Goal: Task Accomplishment & Management: Manage account settings

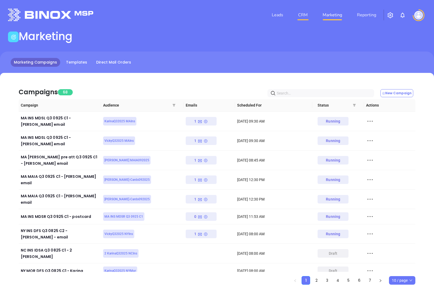
click at [307, 12] on link "CRM" at bounding box center [303, 15] width 14 height 11
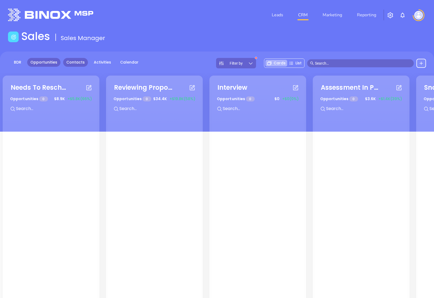
click at [71, 63] on link "Contacts" at bounding box center [75, 62] width 25 height 9
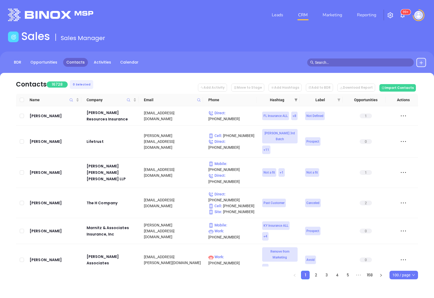
click at [297, 101] on icon "filter" at bounding box center [296, 99] width 3 height 3
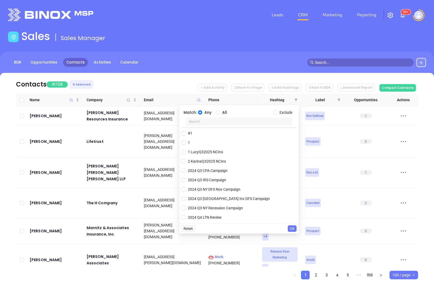
click at [257, 122] on input "text" at bounding box center [239, 121] width 107 height 8
paste input "[PERSON_NAME] MAIA092025"
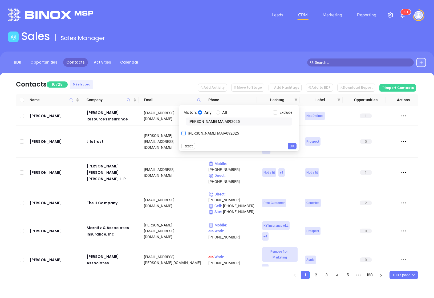
type input "[PERSON_NAME] MAIA092025"
click at [185, 134] on input "[PERSON_NAME] MAIA092025" at bounding box center [184, 133] width 4 height 4
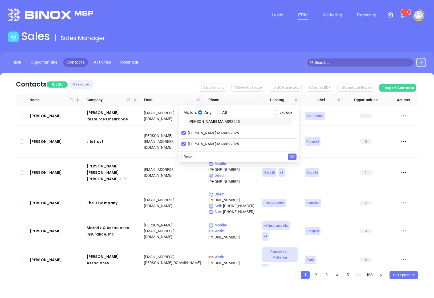
click at [292, 154] on span "OK" at bounding box center [292, 157] width 5 height 6
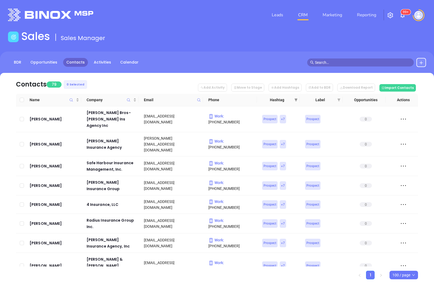
click at [295, 98] on icon "filter" at bounding box center [296, 99] width 3 height 3
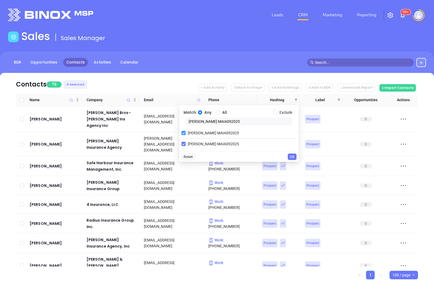
click at [185, 133] on input "[PERSON_NAME] MAIA092025" at bounding box center [184, 133] width 4 height 4
checkbox input "false"
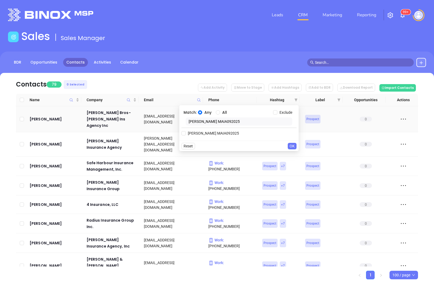
drag, startPoint x: 228, startPoint y: 123, endPoint x: 168, endPoint y: 123, distance: 59.7
click at [168, 123] on body "Leads CRM Marketing Reporting 99+ Financial Leads Leads Sales Sales Manager BDR…" at bounding box center [217, 149] width 434 height 298
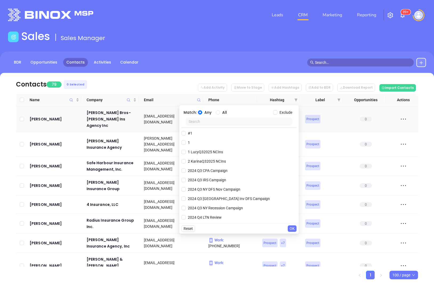
paste input "[PERSON_NAME]-Cards092025"
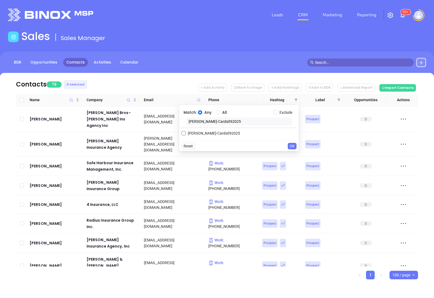
type input "[PERSON_NAME]-Cards092025"
click at [187, 133] on span "[PERSON_NAME]-Cards092025" at bounding box center [214, 133] width 57 height 6
click at [186, 133] on input "[PERSON_NAME]-Cards092025" at bounding box center [184, 133] width 4 height 4
checkbox input "true"
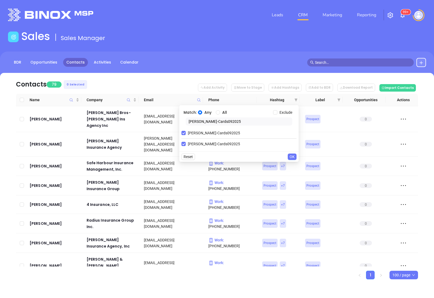
drag, startPoint x: 238, startPoint y: 121, endPoint x: 169, endPoint y: 121, distance: 68.5
click at [169, 121] on body "Leads CRM Marketing Reporting 99+ Financial Leads Leads Sales Sales Manager BDR…" at bounding box center [217, 149] width 434 height 298
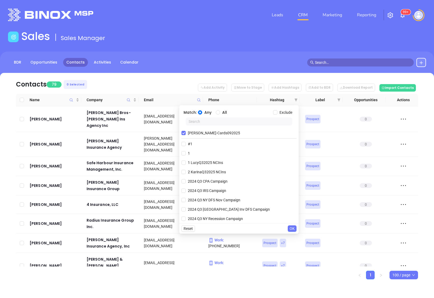
click at [223, 122] on input "text" at bounding box center [239, 121] width 107 height 8
paste input "[PERSON_NAME]-Cards092025"
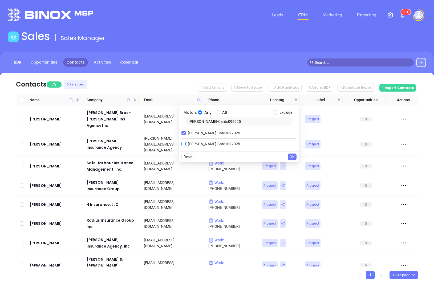
type input "[PERSON_NAME]-Cards092025"
click at [183, 143] on input "[PERSON_NAME]-Cards092025" at bounding box center [184, 144] width 4 height 4
checkbox input "true"
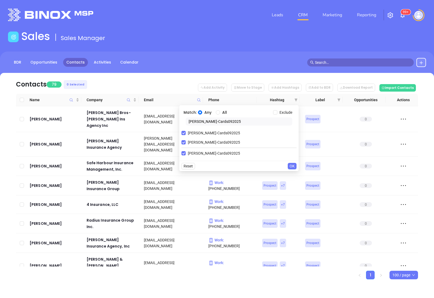
click at [290, 164] on span "OK" at bounding box center [292, 166] width 5 height 6
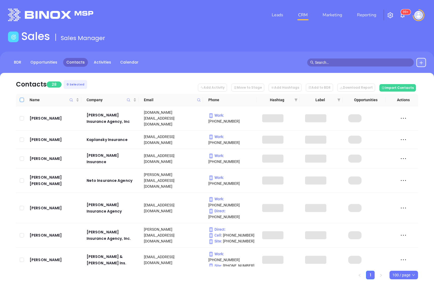
click at [23, 100] on input "Select all" at bounding box center [22, 100] width 4 height 4
checkbox input "true"
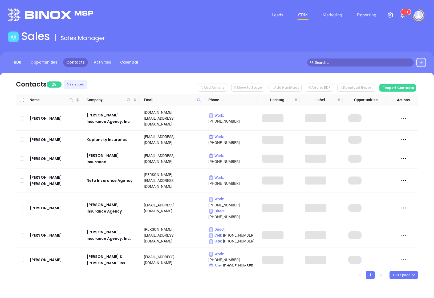
checkbox input "true"
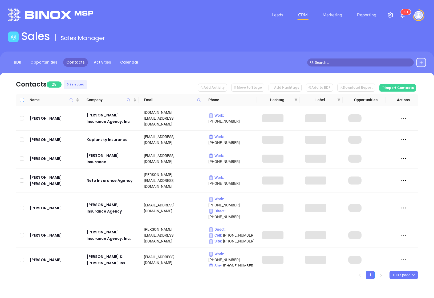
checkbox input "true"
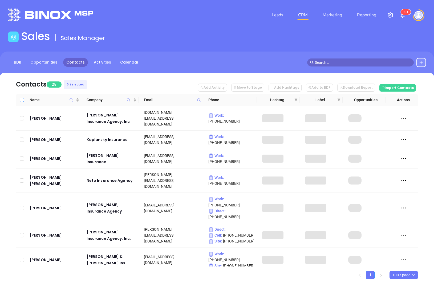
checkbox input "true"
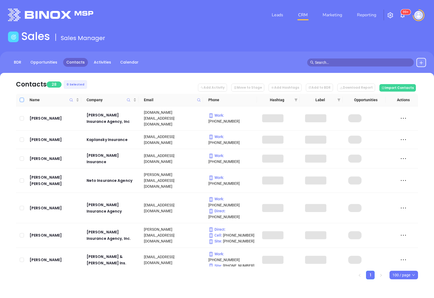
checkbox input "true"
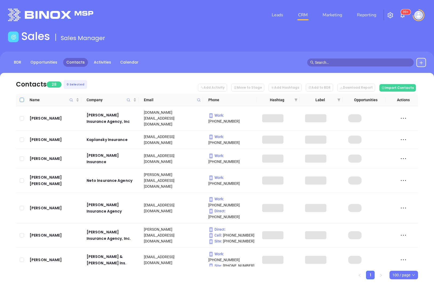
checkbox input "true"
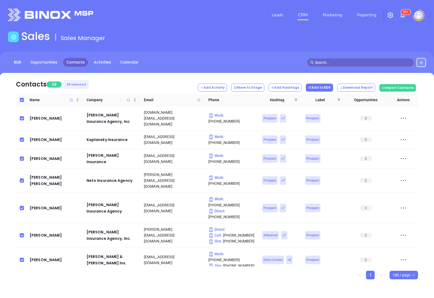
click at [325, 89] on button "Add to BDR" at bounding box center [319, 87] width 27 height 8
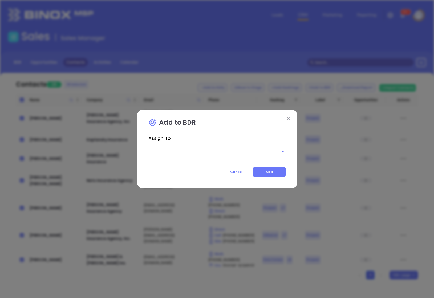
click at [201, 151] on input "text" at bounding box center [210, 151] width 123 height 8
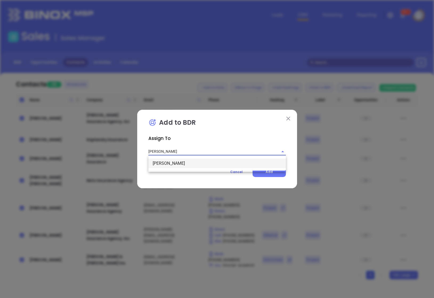
click at [193, 169] on ul "[PERSON_NAME]" at bounding box center [218, 163] width 138 height 14
click at [195, 165] on li "[PERSON_NAME]" at bounding box center [218, 163] width 138 height 10
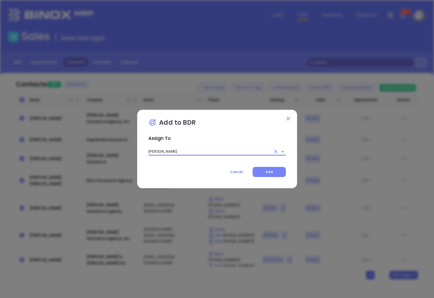
type input "[PERSON_NAME]"
click at [276, 174] on button "Add" at bounding box center [269, 172] width 33 height 10
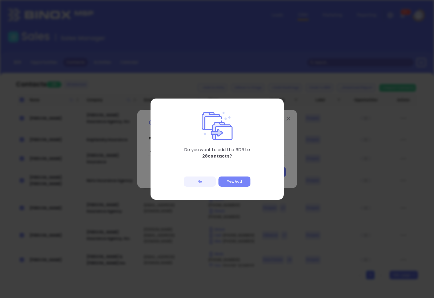
click at [239, 181] on button "Yes, Add" at bounding box center [235, 181] width 32 height 10
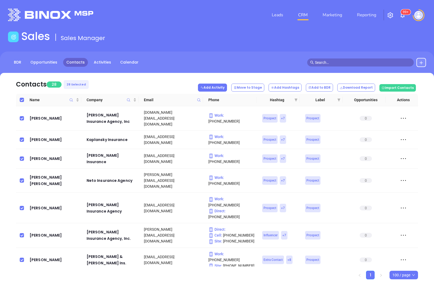
click at [226, 89] on button "Add Activity" at bounding box center [212, 87] width 29 height 8
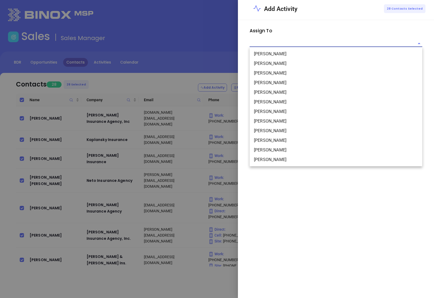
click at [296, 40] on input "text" at bounding box center [332, 43] width 165 height 7
click at [288, 63] on li "[PERSON_NAME]" at bounding box center [336, 64] width 173 height 10
type input "[PERSON_NAME]"
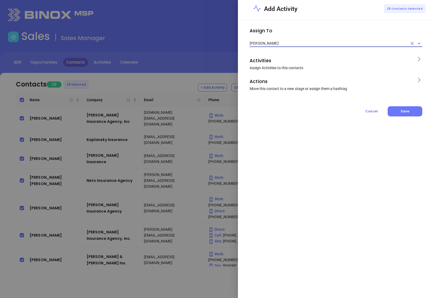
click at [289, 67] on span "Assign Activities to this contacts" at bounding box center [277, 68] width 54 height 4
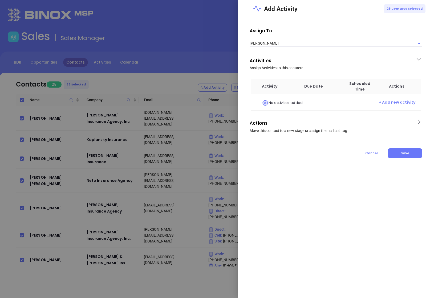
click at [394, 102] on span "+ Add new activity" at bounding box center [397, 102] width 37 height 7
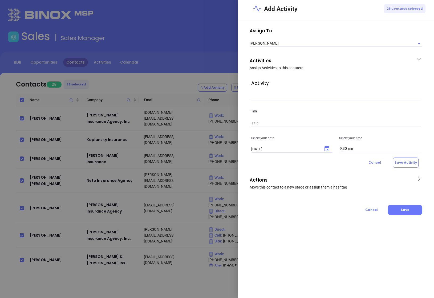
click at [301, 98] on input "text" at bounding box center [336, 96] width 170 height 8
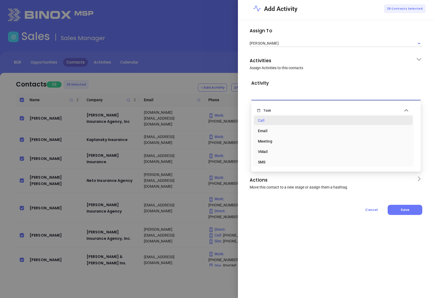
click at [280, 122] on div "Call" at bounding box center [333, 120] width 151 height 11
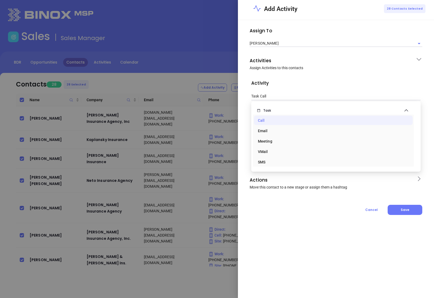
type input "Task Call"
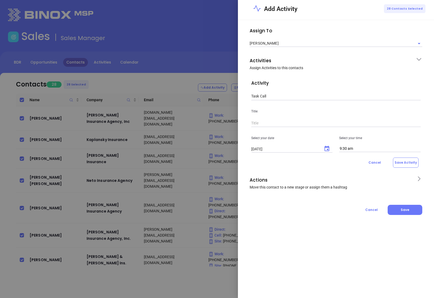
click at [262, 122] on input "text" at bounding box center [336, 123] width 170 height 8
type input "Follow up MAIA business card"
click at [328, 147] on icon "Choose date, selected date is Sep 30, 2025" at bounding box center [327, 148] width 5 height 5
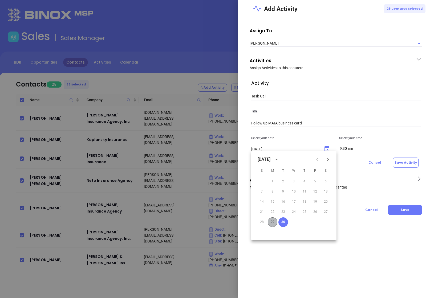
click at [272, 223] on button "29" at bounding box center [273, 222] width 10 height 10
type input "[DATE]"
click at [353, 149] on input "9:30 am" at bounding box center [380, 148] width 82 height 7
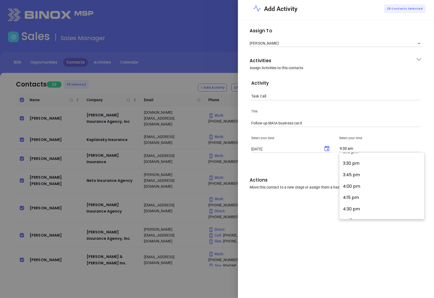
scroll to position [693, 0]
click at [353, 193] on button "4:00 pm" at bounding box center [383, 196] width 83 height 11
type input "4:00 pm"
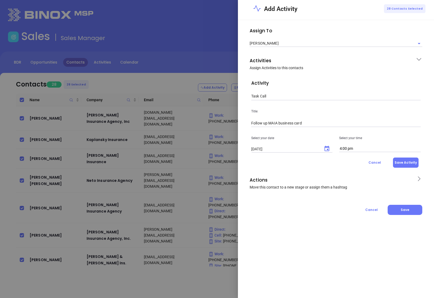
click at [406, 163] on button "Save Activity" at bounding box center [406, 162] width 26 height 10
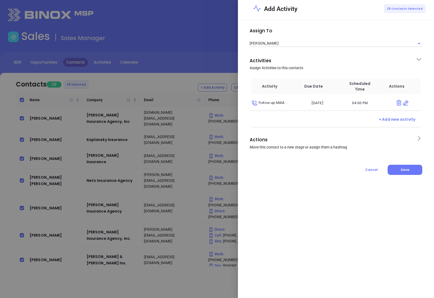
click at [351, 149] on span "Actions Move this contact to a new stage or assign them a hashtag" at bounding box center [331, 142] width 163 height 14
click at [289, 178] on input "text" at bounding box center [332, 180] width 162 height 7
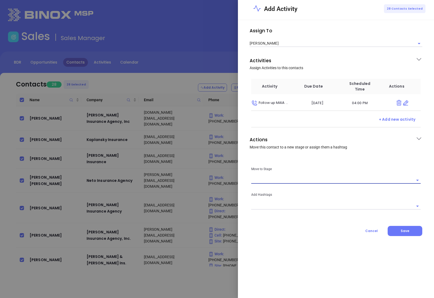
click at [315, 207] on input "text" at bounding box center [332, 205] width 162 height 7
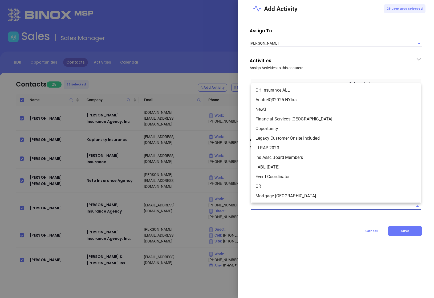
click at [292, 221] on div "Assign To [PERSON_NAME] Activities Assign Activities to this contacts Activity …" at bounding box center [336, 130] width 183 height 209
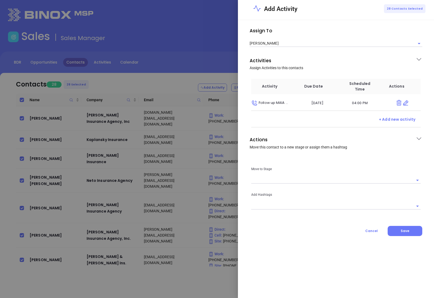
click at [289, 182] on input "text" at bounding box center [332, 180] width 162 height 7
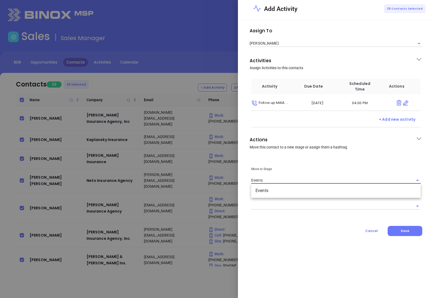
click at [291, 193] on li "Events" at bounding box center [336, 191] width 170 height 10
type input "Events"
click at [286, 246] on div "Assign To [PERSON_NAME] Activities Assign Activities to this contacts Activity …" at bounding box center [336, 159] width 196 height 278
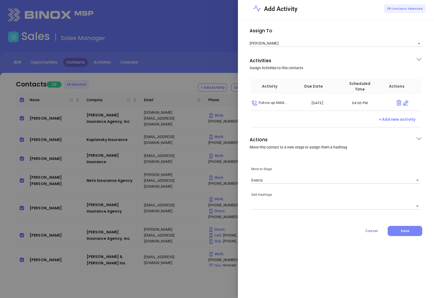
click at [403, 232] on span "Save" at bounding box center [405, 230] width 9 height 5
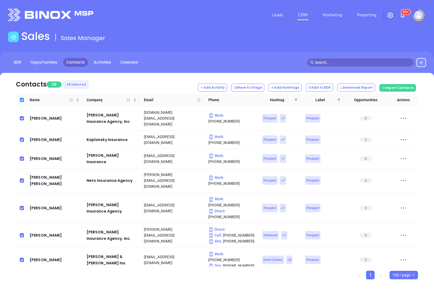
click at [20, 99] on input "Select all" at bounding box center [22, 100] width 4 height 4
checkbox input "false"
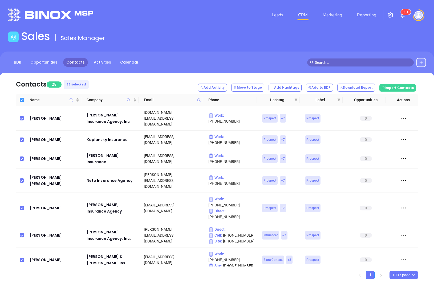
checkbox input "false"
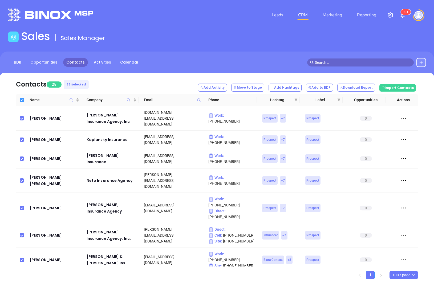
checkbox input "false"
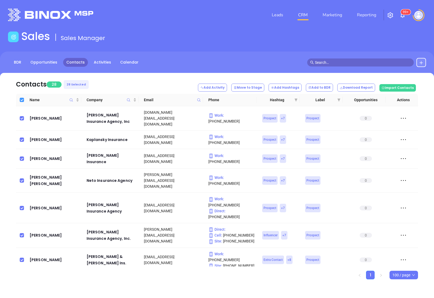
checkbox input "false"
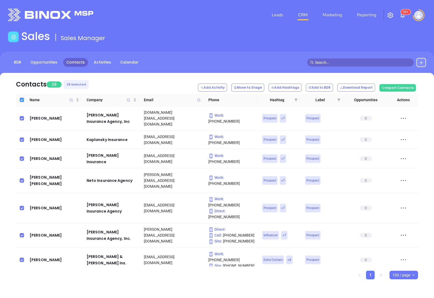
checkbox input "false"
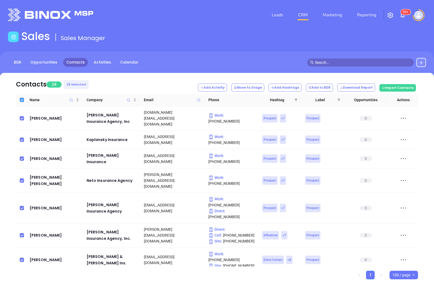
checkbox input "false"
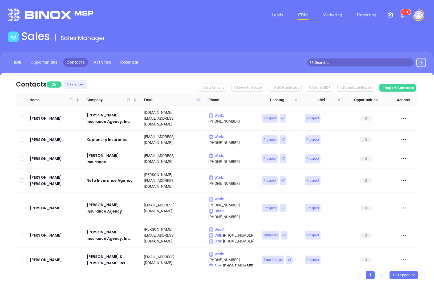
click at [297, 99] on icon "filter" at bounding box center [296, 99] width 3 height 3
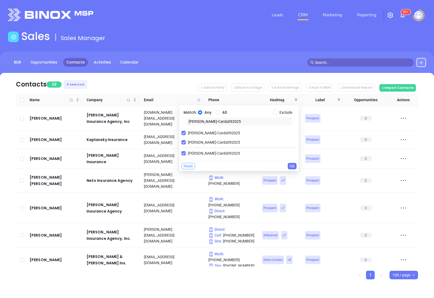
click at [193, 164] on span "Reset" at bounding box center [188, 166] width 9 height 6
checkbox input "false"
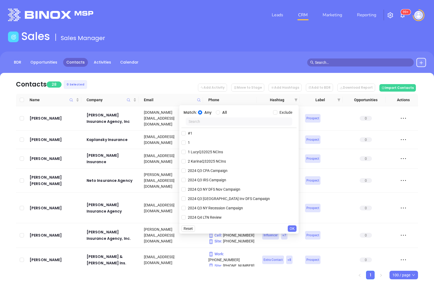
click at [219, 121] on input "text" at bounding box center [239, 121] width 107 height 8
paste input "2KarinaQ32025 MAIns"
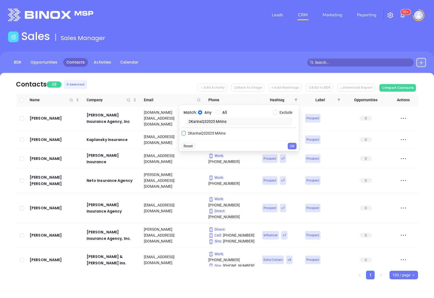
type input "2KarinaQ32025 MAIns"
click at [191, 133] on span "2KarinaQ32025 MAIns" at bounding box center [207, 133] width 42 height 6
click at [186, 133] on input "2KarinaQ32025 MAIns" at bounding box center [184, 133] width 4 height 4
checkbox input "true"
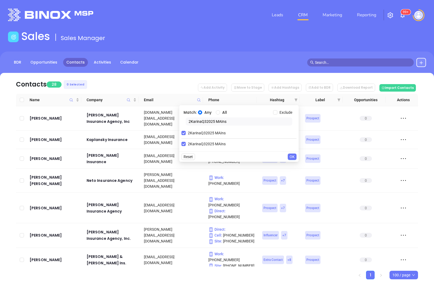
click at [291, 157] on span "OK" at bounding box center [292, 157] width 5 height 6
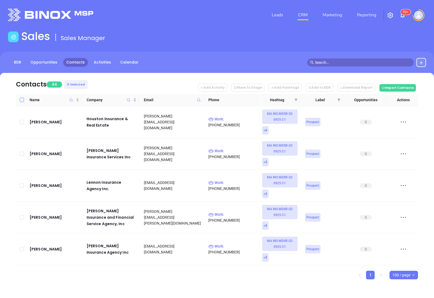
click at [21, 99] on input "Select all" at bounding box center [22, 100] width 4 height 4
checkbox input "true"
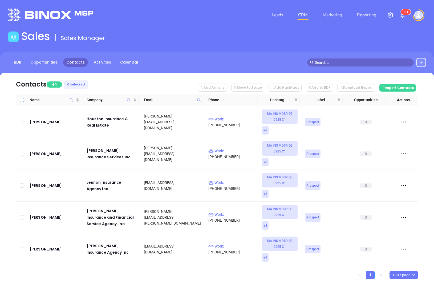
checkbox input "true"
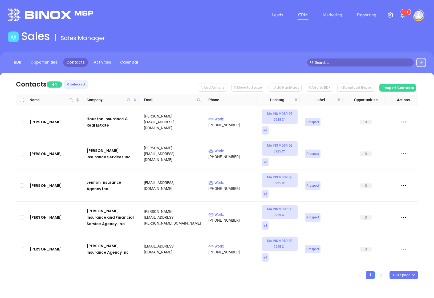
checkbox input "true"
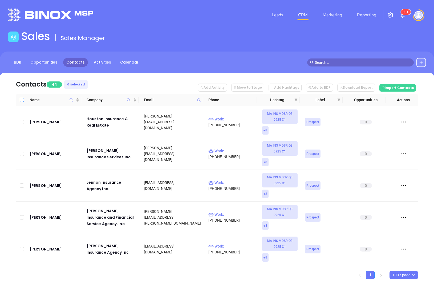
checkbox input "true"
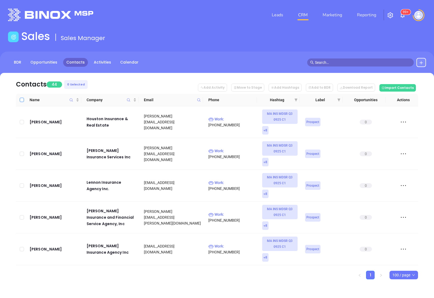
checkbox input "true"
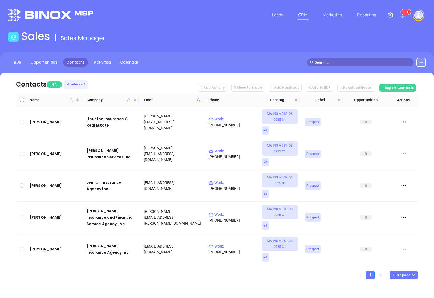
checkbox input "true"
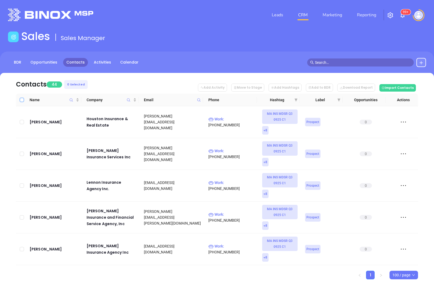
checkbox input "true"
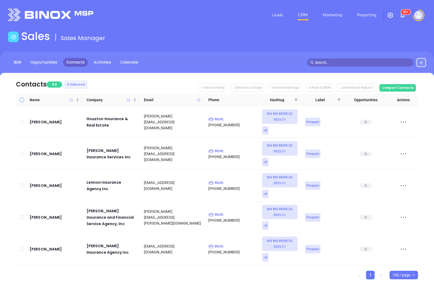
checkbox input "true"
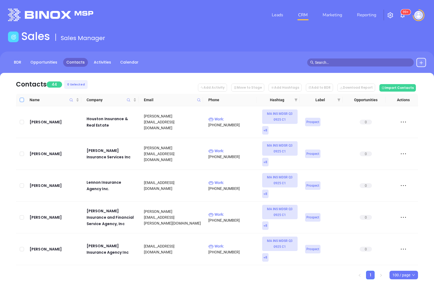
checkbox input "true"
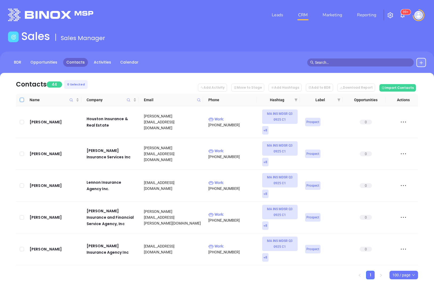
checkbox input "true"
click at [327, 85] on button "Add to BDR" at bounding box center [319, 87] width 27 height 8
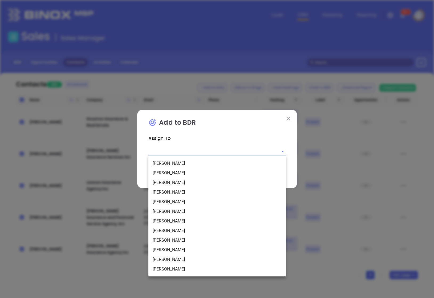
click at [177, 148] on input "text" at bounding box center [210, 151] width 123 height 8
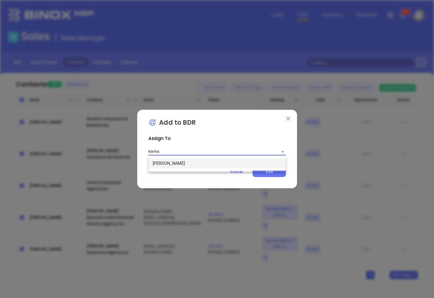
click at [200, 165] on li "[PERSON_NAME]" at bounding box center [218, 163] width 138 height 10
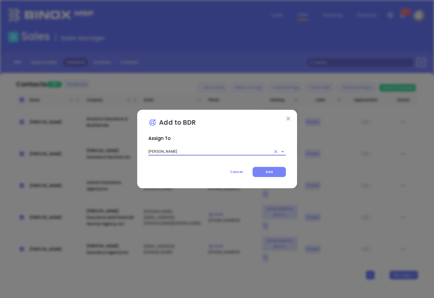
type input "[PERSON_NAME]"
click at [257, 172] on button "Add" at bounding box center [269, 172] width 33 height 10
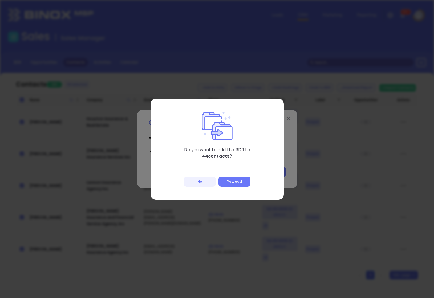
click at [234, 187] on div "Do you want to add the BDR to 44 contacts? No Yes, Add" at bounding box center [217, 148] width 133 height 101
click at [236, 180] on button "Yes, Add" at bounding box center [235, 181] width 32 height 10
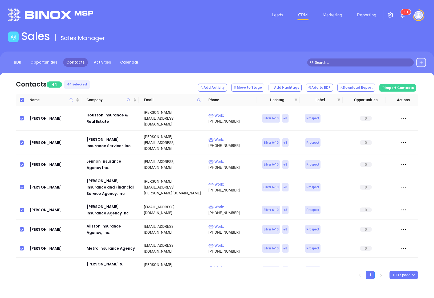
click at [296, 100] on icon "filter" at bounding box center [296, 99] width 3 height 3
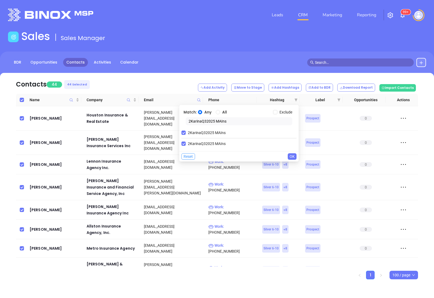
click at [193, 156] on span "Reset" at bounding box center [188, 156] width 9 height 6
checkbox input "false"
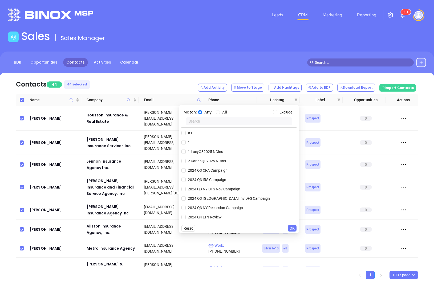
click at [201, 123] on input "text" at bounding box center [239, 121] width 107 height 8
paste input "2VickyQ32025 MAIns"
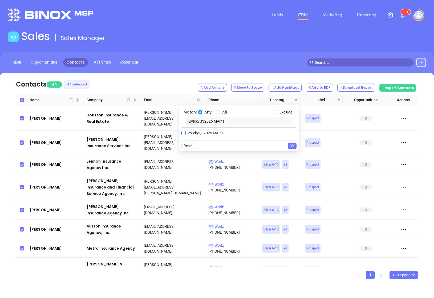
type input "2VickyQ32025 MAIns"
click at [184, 132] on input "2VickyQ32025 MAIns" at bounding box center [184, 133] width 4 height 4
checkbox input "true"
click at [292, 156] on span "OK" at bounding box center [292, 156] width 5 height 6
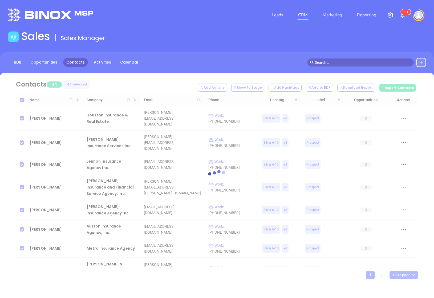
checkbox input "false"
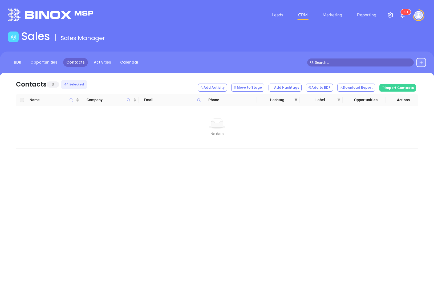
click at [297, 101] on span at bounding box center [296, 100] width 5 height 8
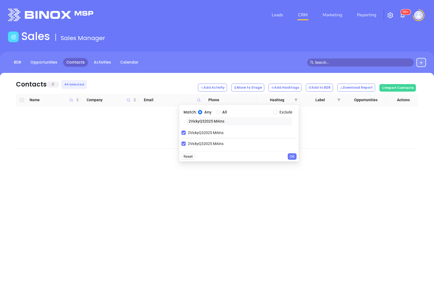
click at [292, 155] on span "OK" at bounding box center [292, 156] width 5 height 6
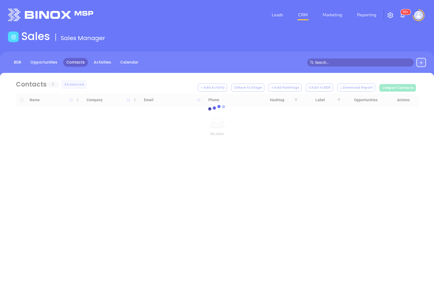
click at [293, 157] on div "loading Contacts 0 44 Selected Add Activity Move to Stage Add Hashtags Add to B…" at bounding box center [217, 120] width 434 height 94
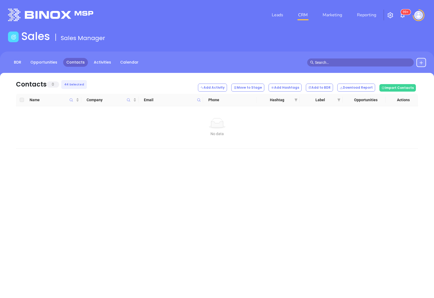
click at [75, 63] on link "Contacts" at bounding box center [75, 62] width 25 height 9
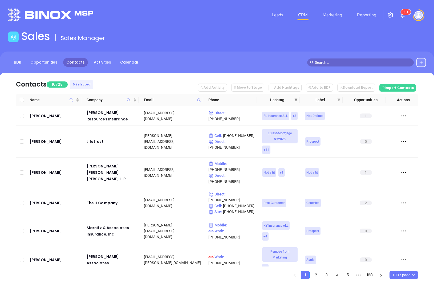
click at [297, 100] on icon "filter" at bounding box center [296, 99] width 3 height 3
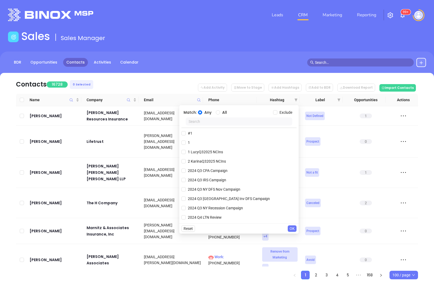
click at [222, 120] on input "text" at bounding box center [239, 121] width 107 height 8
paste input "2VickyQ32025 MAIns"
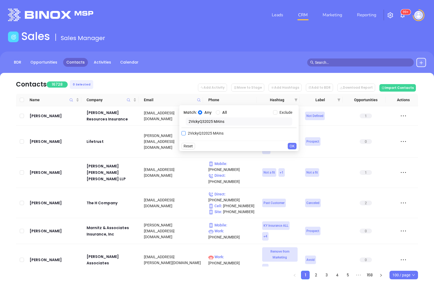
type input "2VickyQ32025 MAIns"
click at [184, 131] on input "2VickyQ32025 MAIns" at bounding box center [184, 133] width 4 height 4
checkbox input "true"
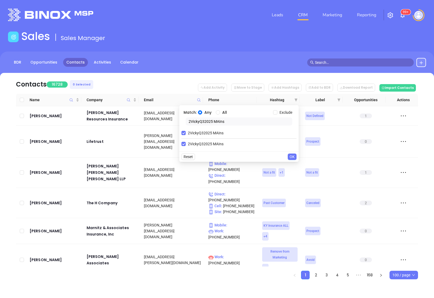
click at [290, 156] on span "OK" at bounding box center [292, 157] width 5 height 6
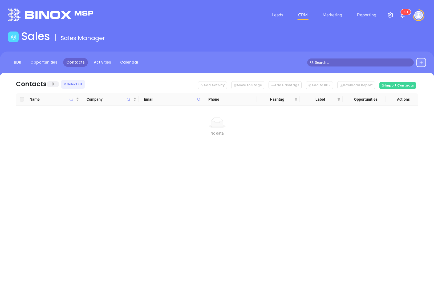
click at [295, 99] on icon "filter" at bounding box center [296, 99] width 3 height 3
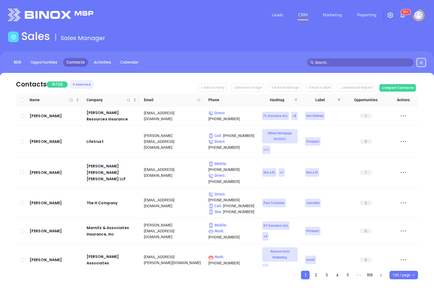
click at [296, 100] on icon "filter" at bounding box center [296, 99] width 3 height 3
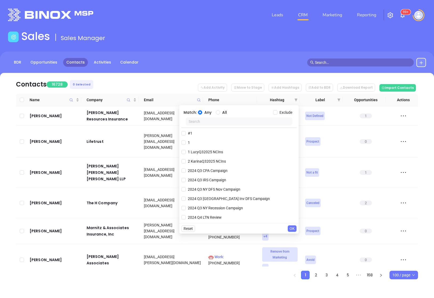
click at [244, 122] on input "text" at bounding box center [239, 121] width 107 height 8
paste input "2VickyQ32025 MAIns"
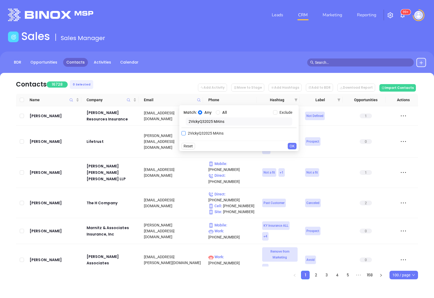
type input "2VickyQ32025 MAIns"
click at [194, 133] on span "2VickyQ32025 MAIns" at bounding box center [206, 133] width 40 height 6
click at [186, 133] on input "2VickyQ32025 MAIns" at bounding box center [184, 133] width 4 height 4
checkbox input "true"
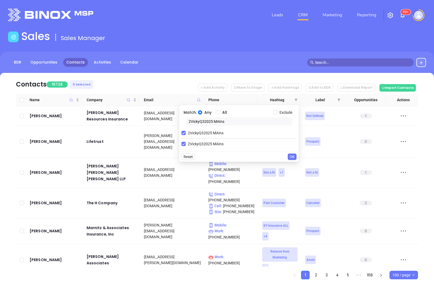
click at [294, 157] on span "OK" at bounding box center [292, 157] width 5 height 6
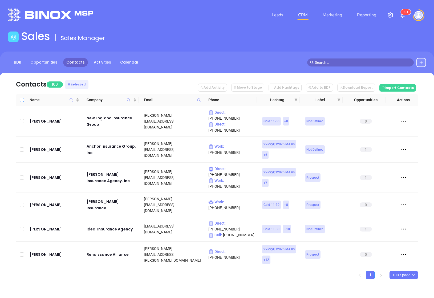
click at [23, 100] on input "Select all" at bounding box center [22, 100] width 4 height 4
checkbox input "true"
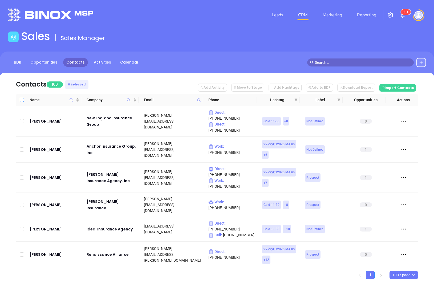
checkbox input "true"
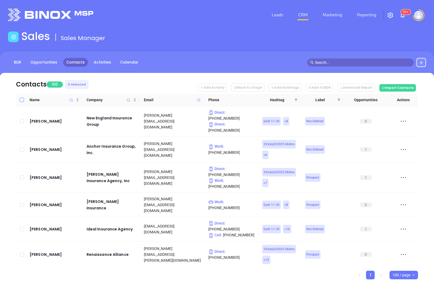
checkbox input "true"
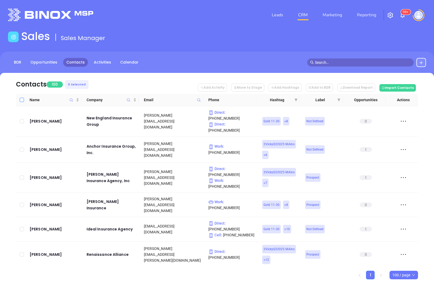
checkbox input "true"
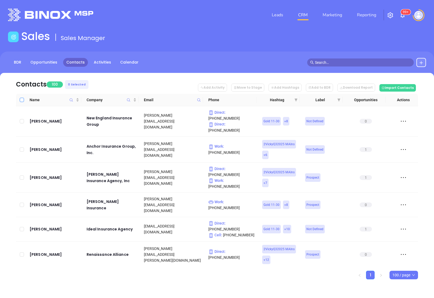
checkbox input "true"
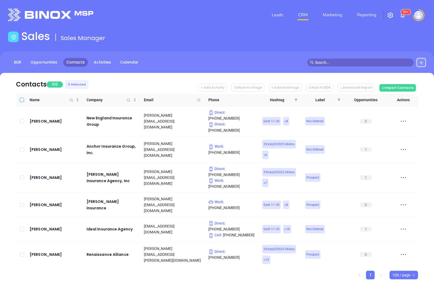
checkbox input "true"
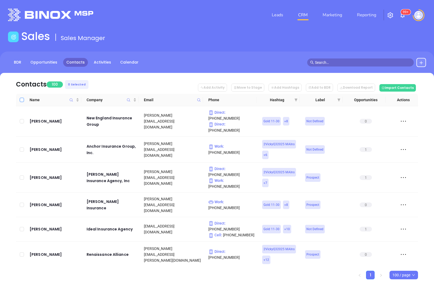
checkbox input "true"
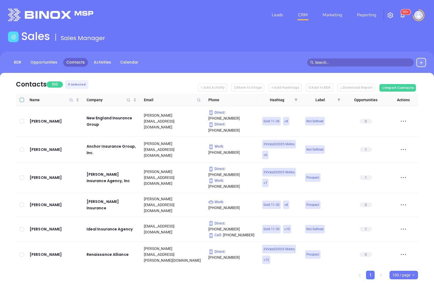
checkbox input "true"
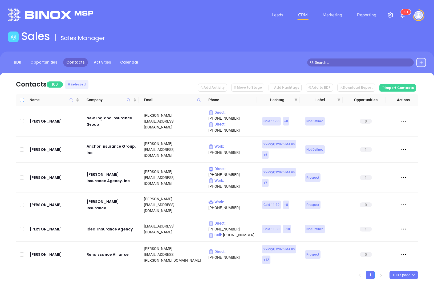
checkbox input "true"
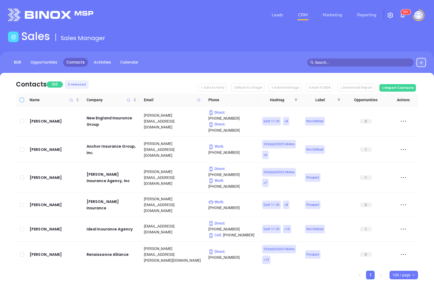
checkbox input "true"
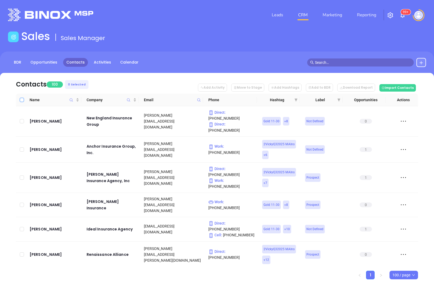
checkbox input "true"
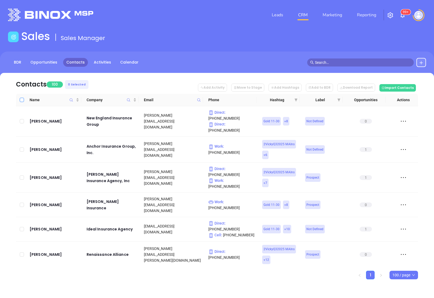
checkbox input "true"
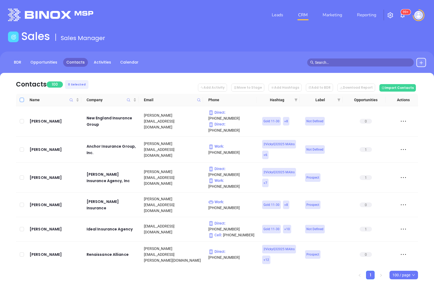
checkbox input "true"
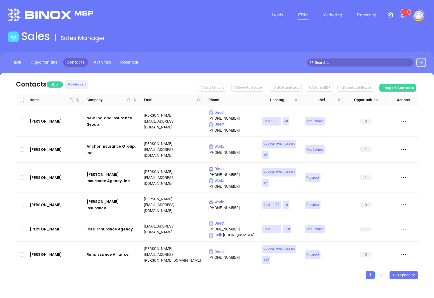
checkbox input "true"
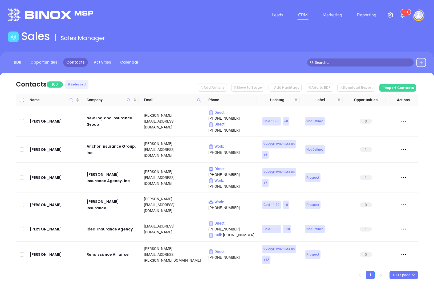
checkbox input "true"
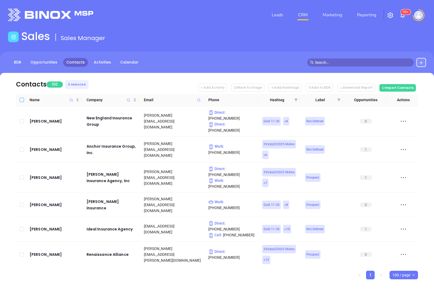
checkbox input "true"
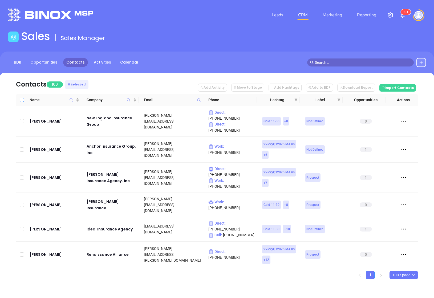
checkbox input "true"
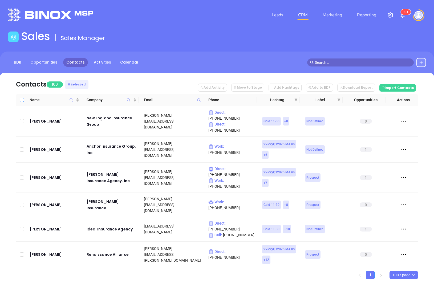
checkbox input "true"
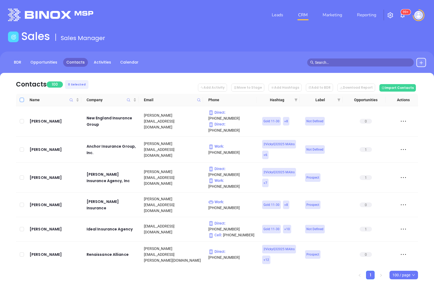
checkbox input "true"
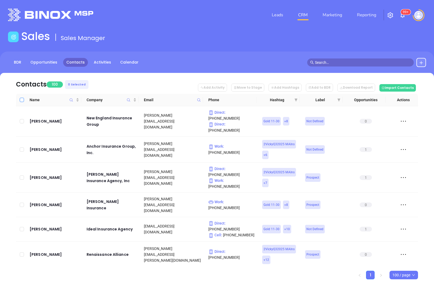
checkbox input "true"
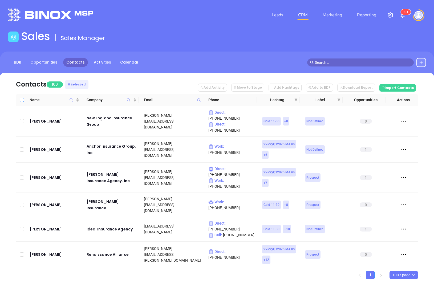
checkbox input "true"
click at [312, 88] on icon at bounding box center [309, 87] width 3 height 3
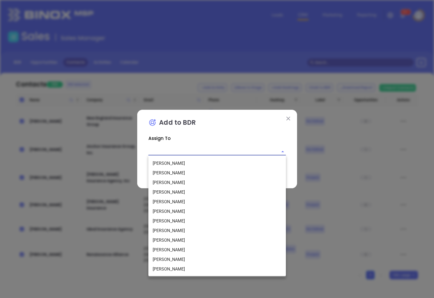
click at [188, 151] on input "text" at bounding box center [210, 151] width 123 height 8
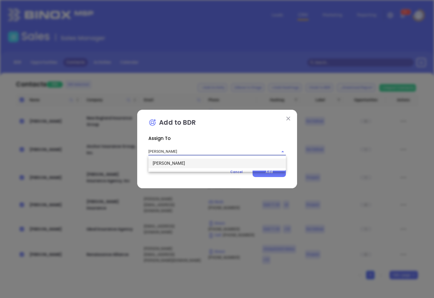
click at [184, 163] on li "[PERSON_NAME]" at bounding box center [218, 163] width 138 height 10
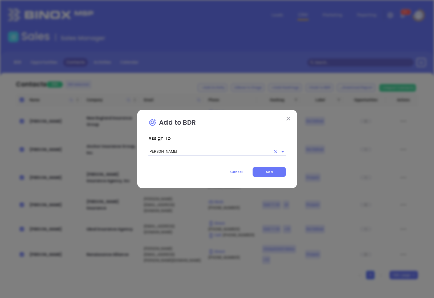
type input "[PERSON_NAME]"
click at [271, 178] on div "Add to BDR Assign To Vicky Mendoza Cancel Add" at bounding box center [217, 149] width 160 height 79
click at [271, 175] on button "Add" at bounding box center [269, 172] width 33 height 10
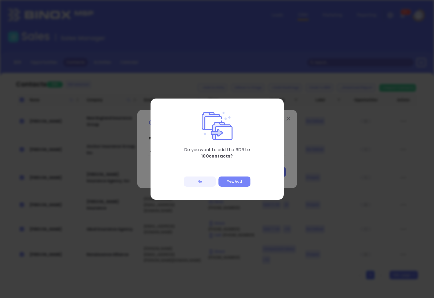
click at [233, 183] on button "Yes, Add" at bounding box center [235, 181] width 32 height 10
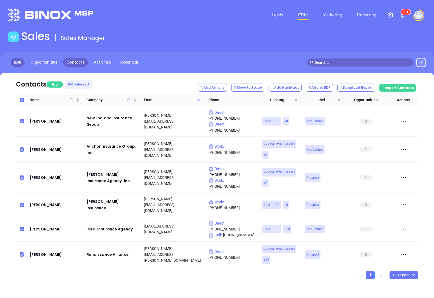
click at [19, 59] on link "BDR" at bounding box center [18, 62] width 14 height 9
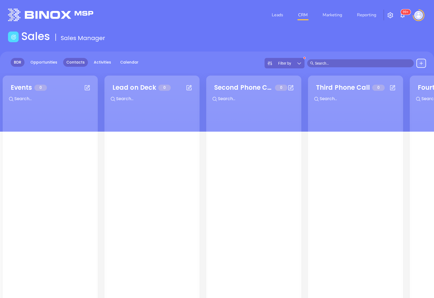
click at [69, 61] on link "Contacts" at bounding box center [75, 62] width 25 height 9
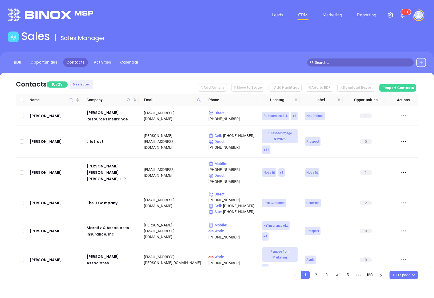
click at [295, 99] on icon "filter" at bounding box center [296, 99] width 3 height 3
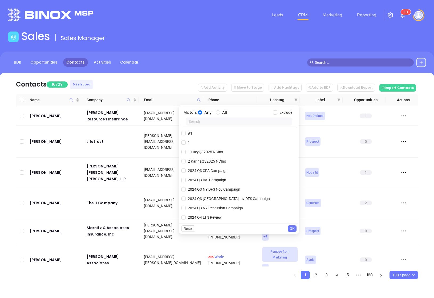
click at [225, 120] on input "text" at bounding box center [239, 121] width 107 height 8
paste input "MAIA 092025 ALL LEADS"
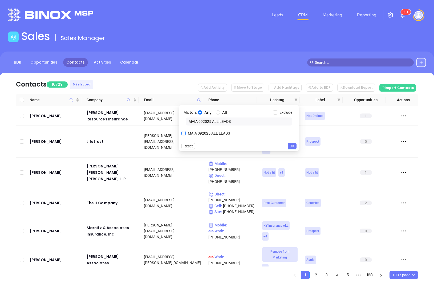
type input "MAIA 092025 ALL LEADS"
click at [186, 131] on span "MAIA 092025 ALL LEADS" at bounding box center [209, 133] width 46 height 6
click at [186, 131] on input "MAIA 092025 ALL LEADS" at bounding box center [184, 133] width 4 height 4
checkbox input "true"
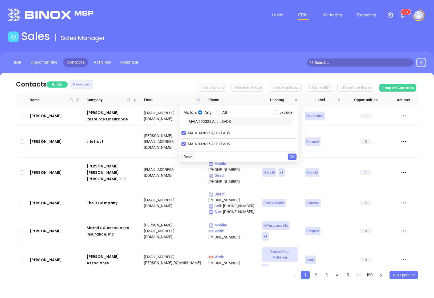
click at [291, 155] on span "OK" at bounding box center [292, 157] width 5 height 6
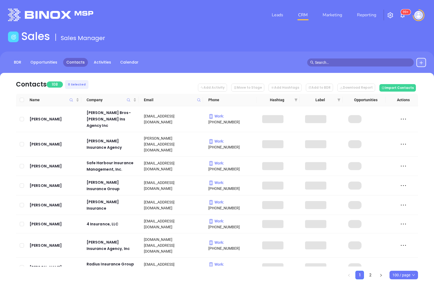
click at [411, 274] on span "100 / page" at bounding box center [404, 275] width 23 height 8
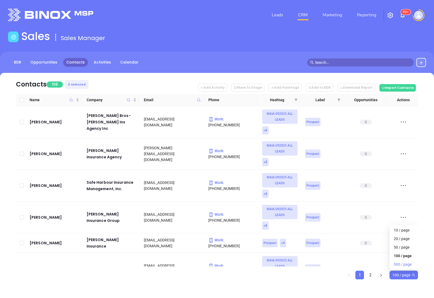
click at [404, 262] on div "500 / page" at bounding box center [404, 264] width 20 height 6
click at [22, 100] on input "Select all" at bounding box center [22, 100] width 4 height 4
checkbox input "true"
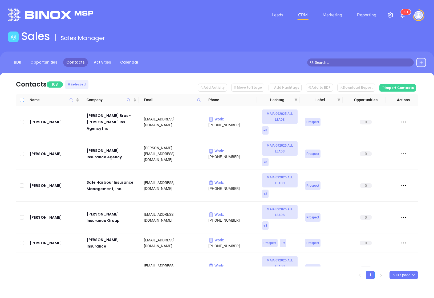
checkbox input "true"
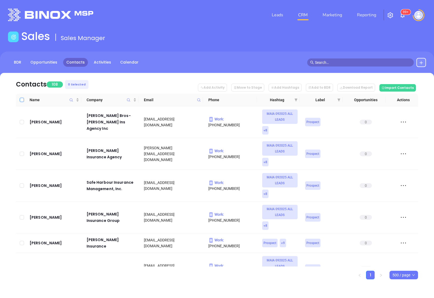
checkbox input "true"
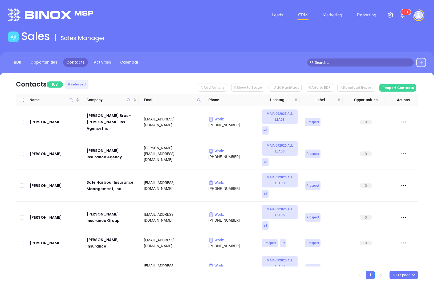
checkbox input "true"
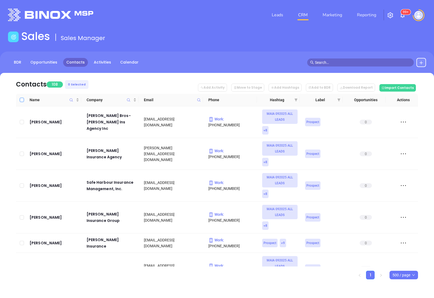
checkbox input "true"
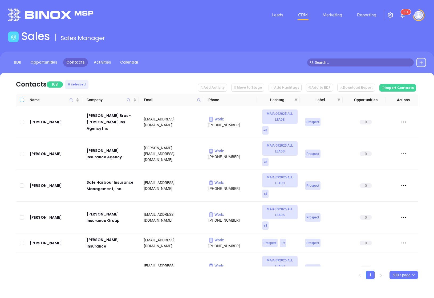
checkbox input "true"
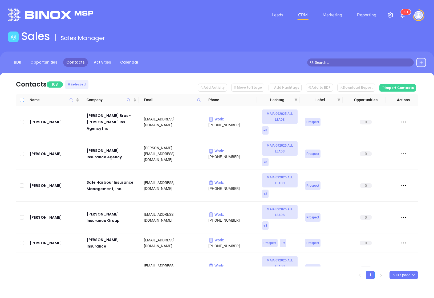
checkbox input "true"
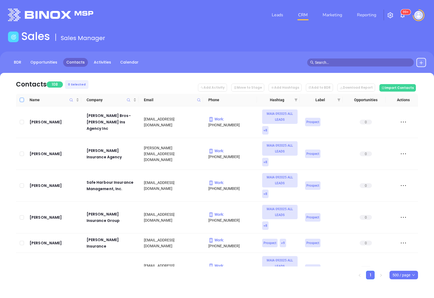
checkbox input "true"
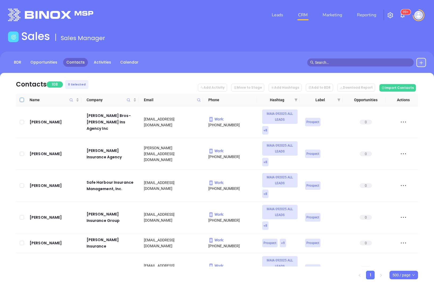
checkbox input "true"
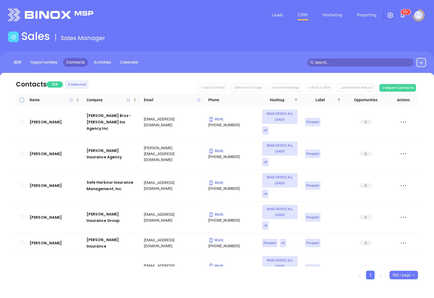
checkbox input "true"
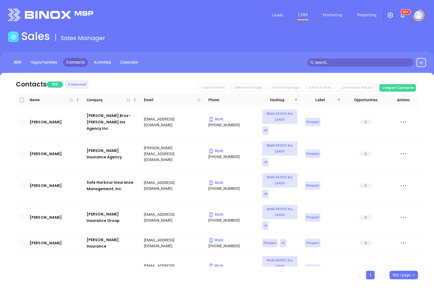
checkbox input "true"
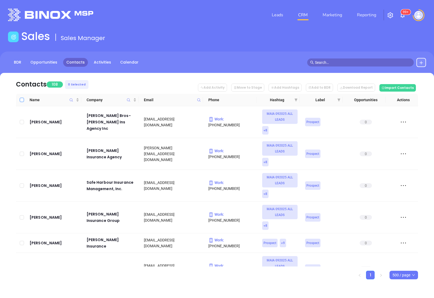
checkbox input "true"
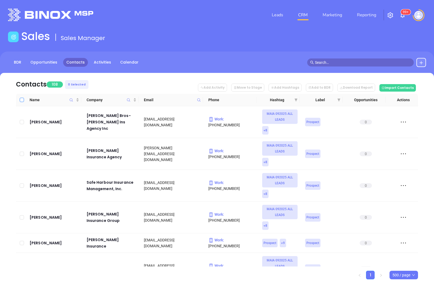
checkbox input "true"
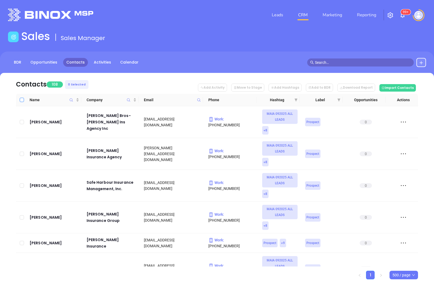
checkbox input "true"
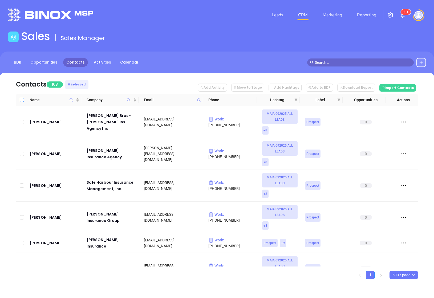
checkbox input "true"
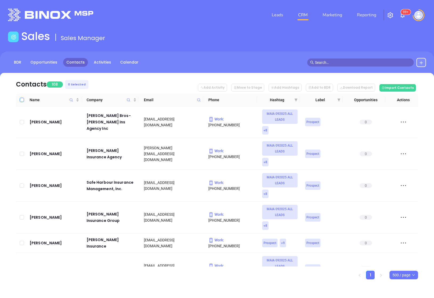
checkbox input "true"
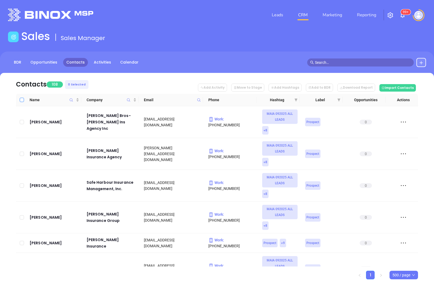
checkbox input "true"
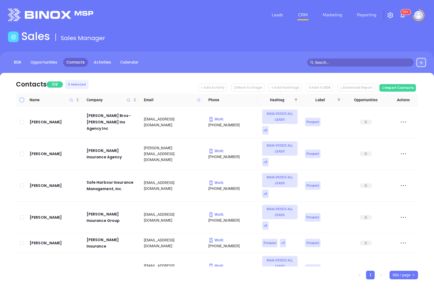
checkbox input "true"
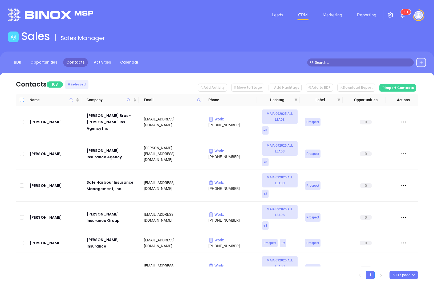
checkbox input "true"
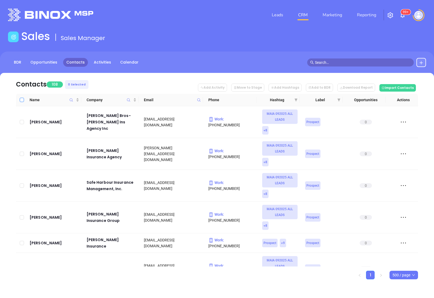
checkbox input "true"
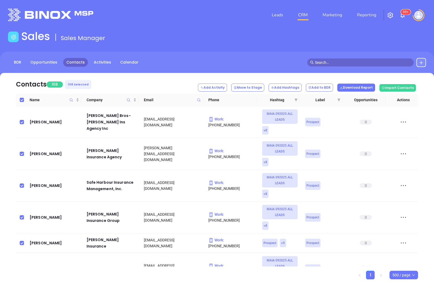
click at [361, 84] on button "Download Report" at bounding box center [357, 87] width 38 height 8
